Goal: Information Seeking & Learning: Learn about a topic

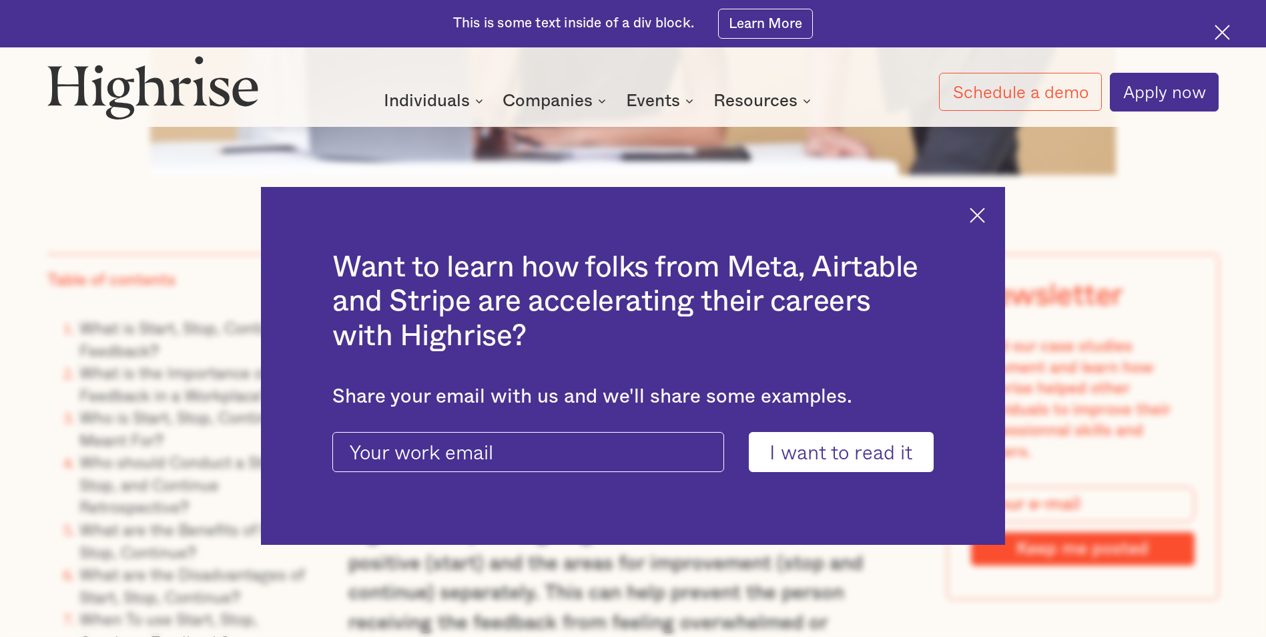
scroll to position [1135, 0]
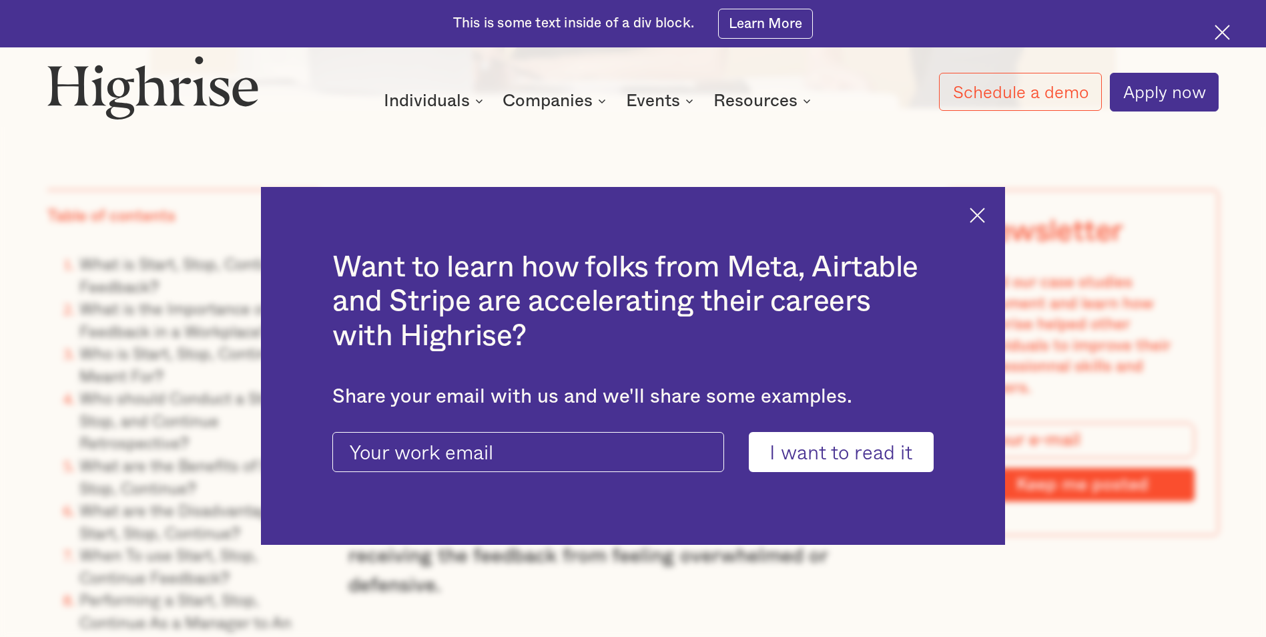
click at [985, 212] on img at bounding box center [977, 215] width 15 height 15
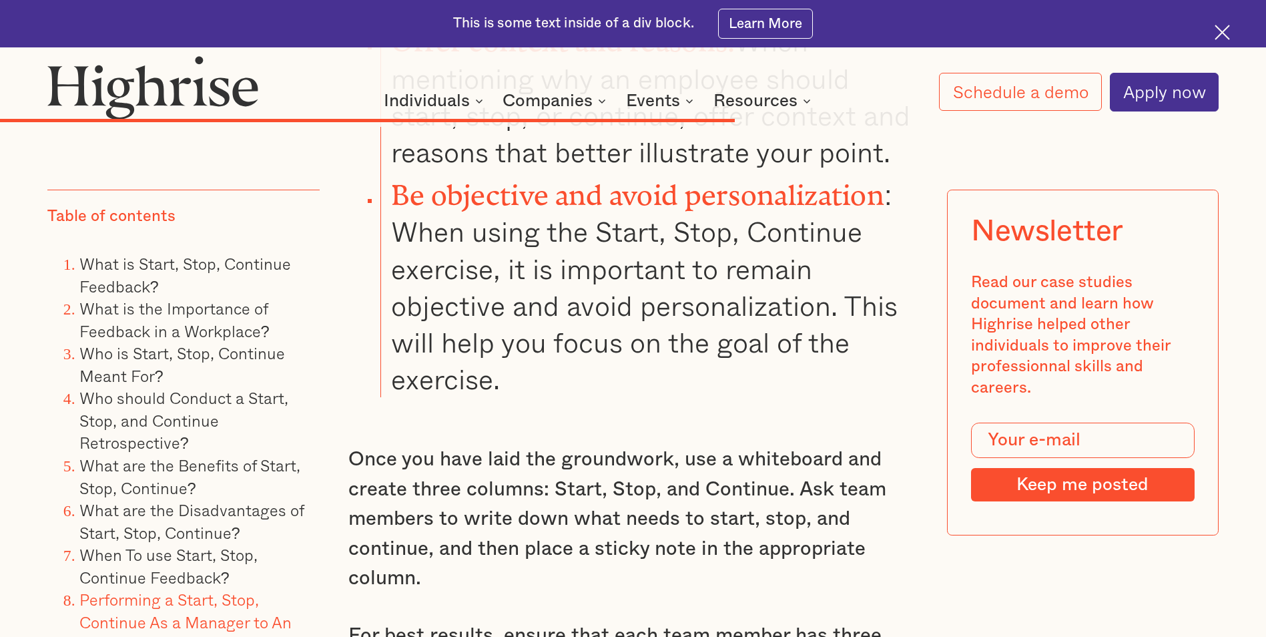
scroll to position [9545, 0]
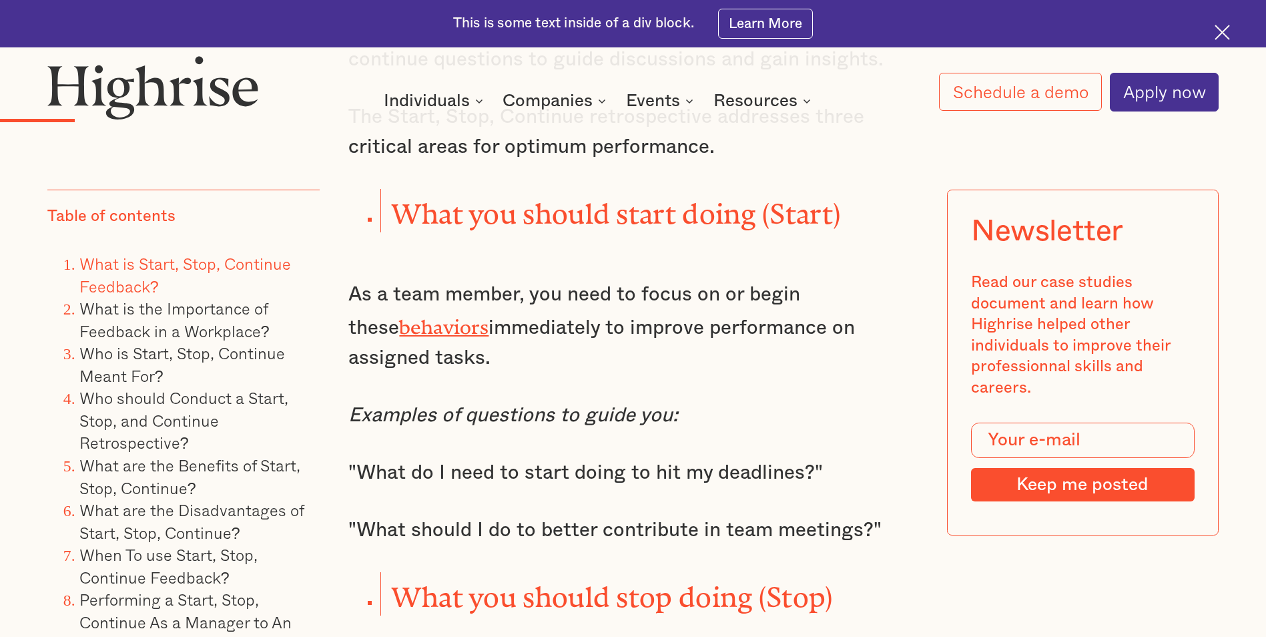
scroll to position [2002, 0]
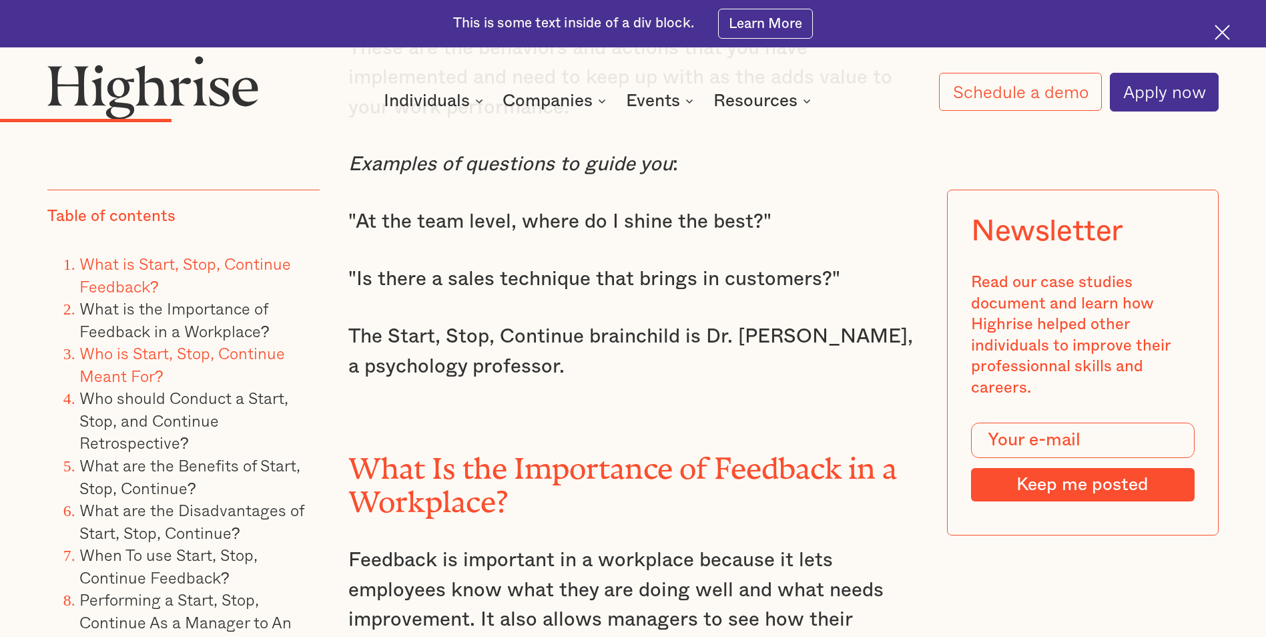
scroll to position [3070, 0]
